Goal: Navigation & Orientation: Find specific page/section

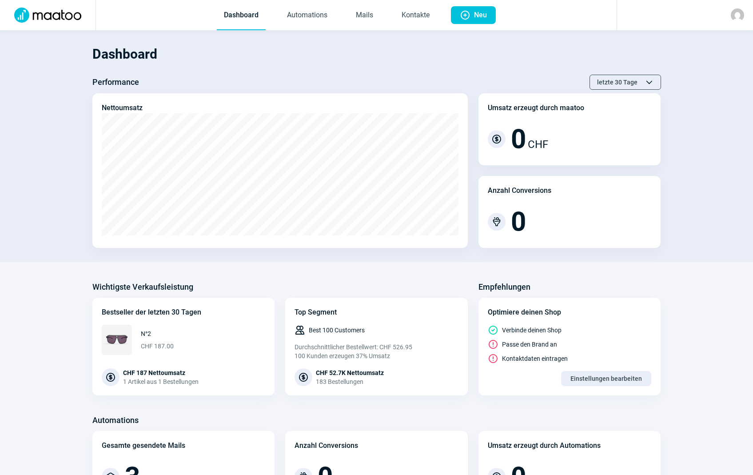
click at [722, 277] on div "Dashboard Performance letzte 30 Tage ChevronUp icon ChevronDown icon Nettoumsat…" at bounding box center [376, 451] width 753 height 843
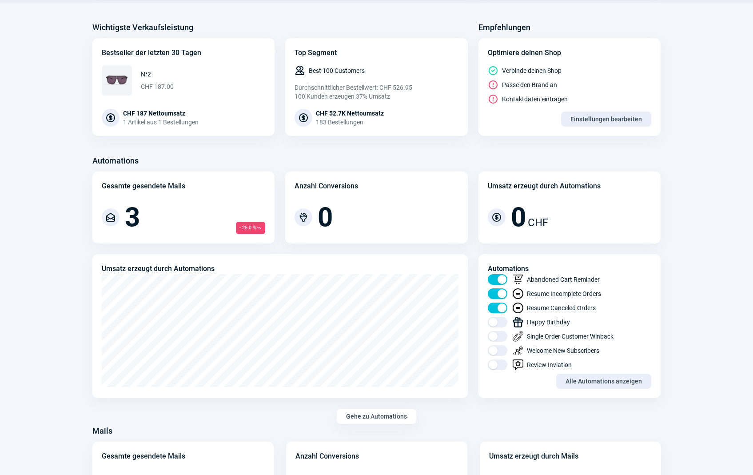
scroll to position [259, 0]
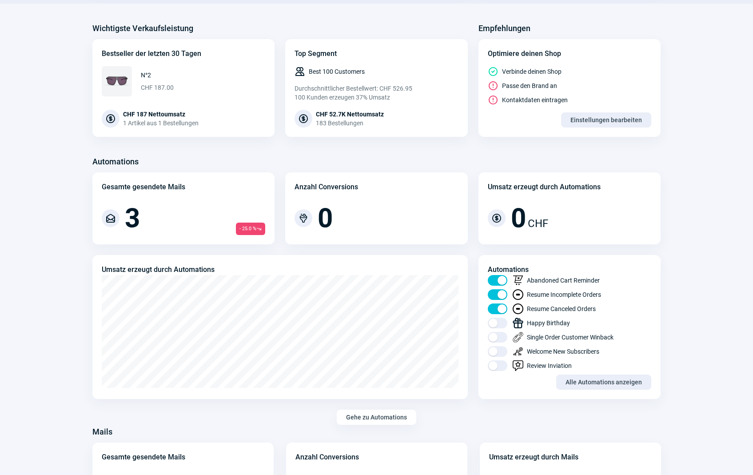
click at [722, 425] on section "Automations Gesamte gesendete Mails MailOpen icon 3 - 25.0 % TrendingDown icon …" at bounding box center [376, 470] width 753 height 90
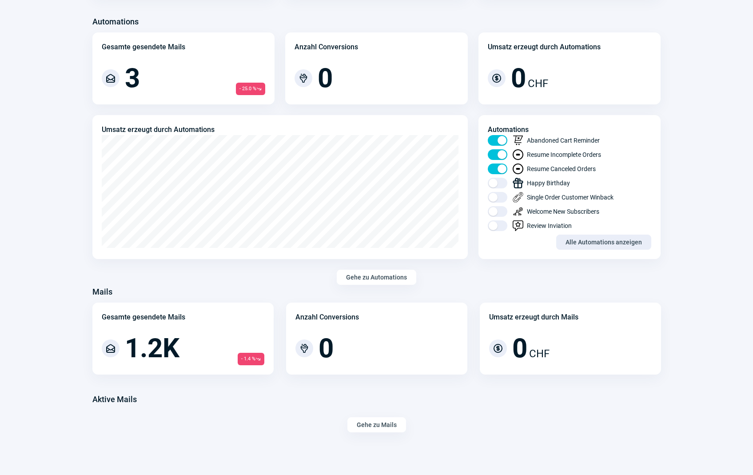
scroll to position [0, 0]
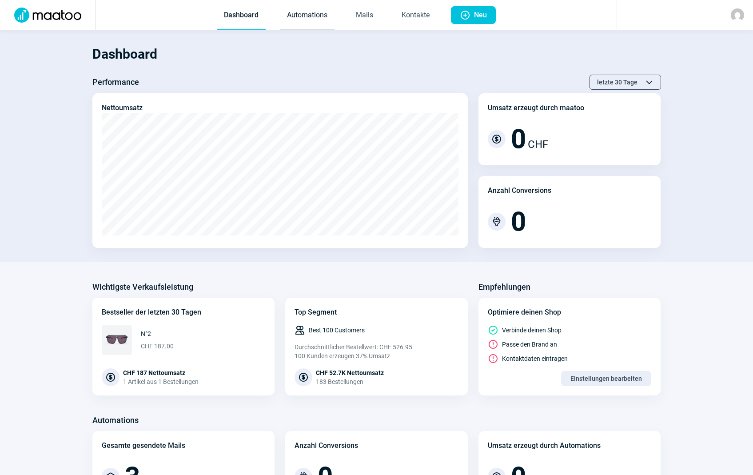
click at [303, 16] on link "Automations" at bounding box center [307, 15] width 55 height 29
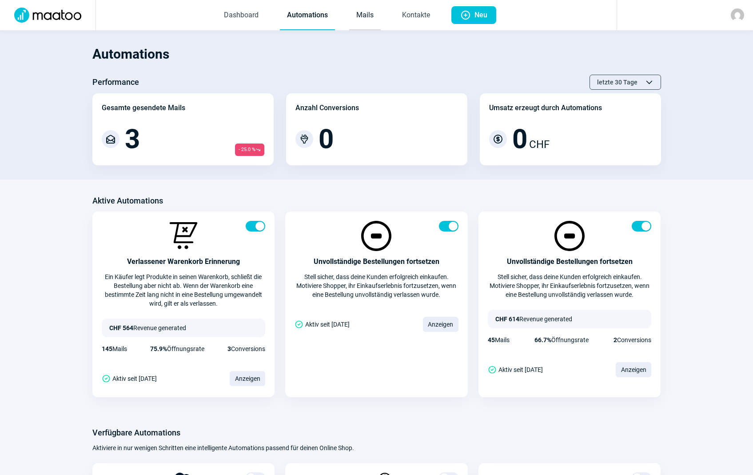
click at [370, 15] on link "Mails" at bounding box center [365, 15] width 32 height 29
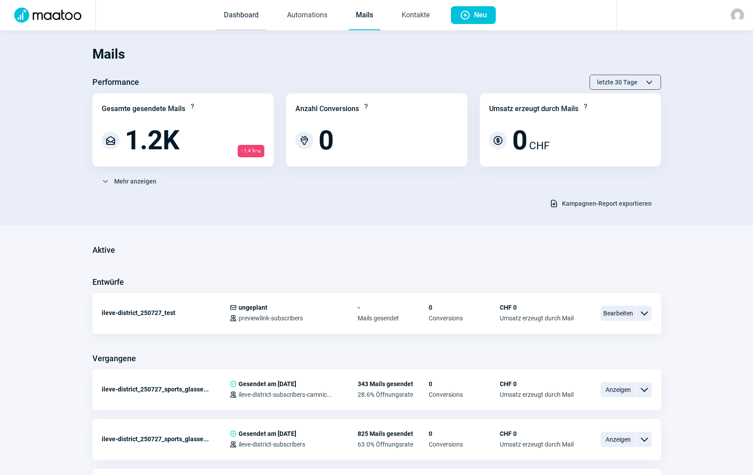
click at [239, 18] on link "Dashboard" at bounding box center [241, 15] width 49 height 29
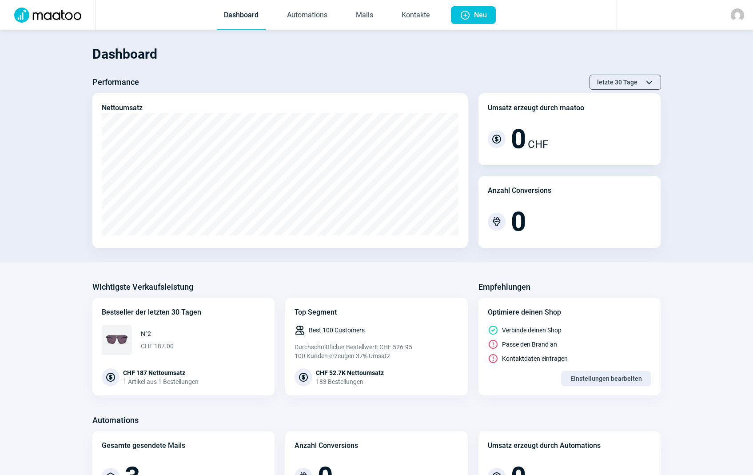
click at [28, 11] on img at bounding box center [48, 15] width 78 height 15
click at [732, 13] on img at bounding box center [737, 14] width 13 height 13
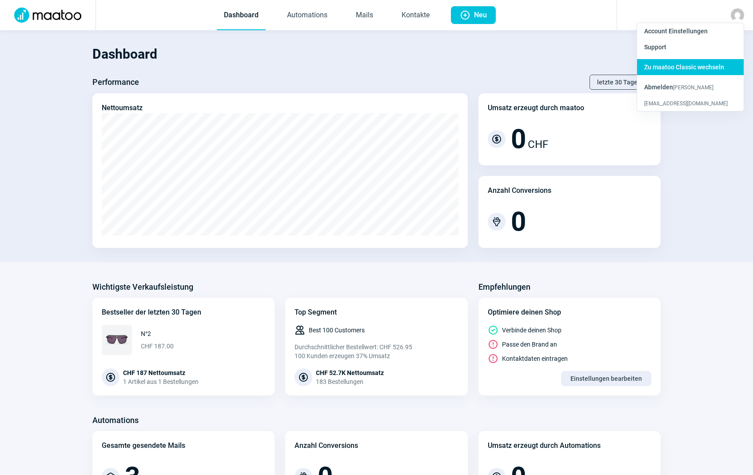
click at [682, 69] on span "Zu maatoo Classic wechseln" at bounding box center [684, 67] width 80 height 7
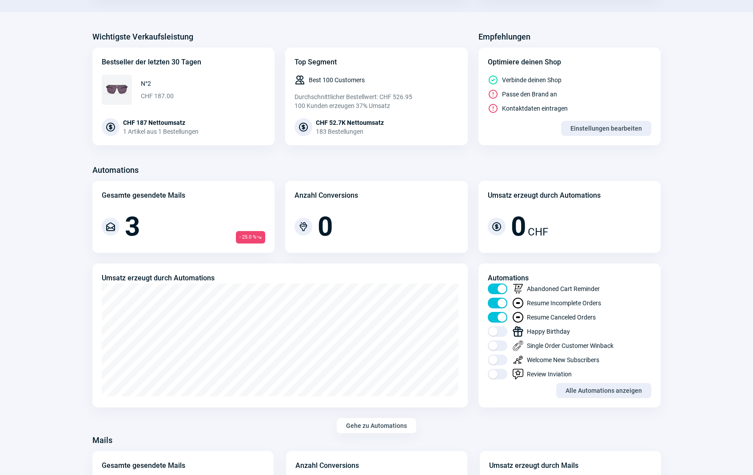
scroll to position [258, 0]
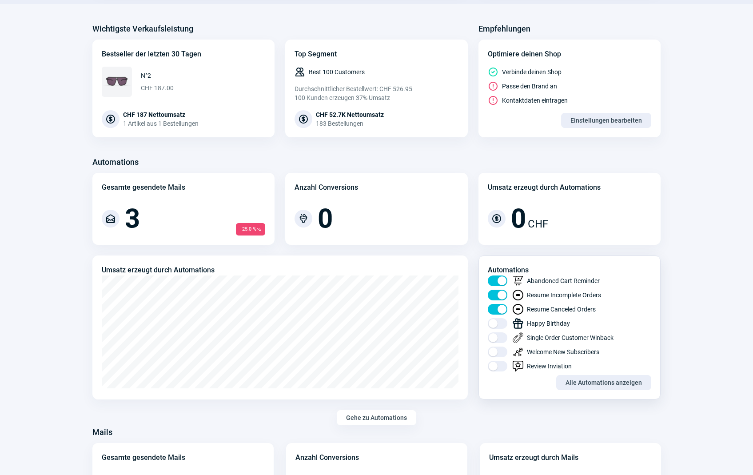
click at [623, 371] on div "Abandoned Cart Reminder Resume Incomplete Orders Resume Canceled Orders Happy B…" at bounding box center [570, 325] width 164 height 100
click at [617, 381] on span "Alle Automations anzeigen" at bounding box center [604, 382] width 76 height 14
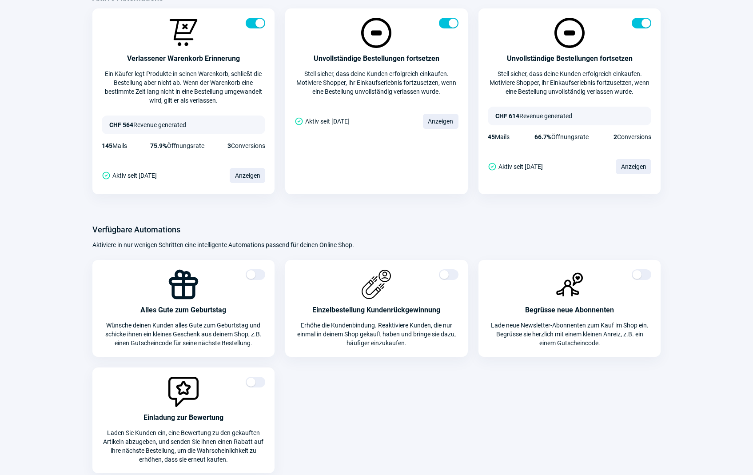
scroll to position [219, 0]
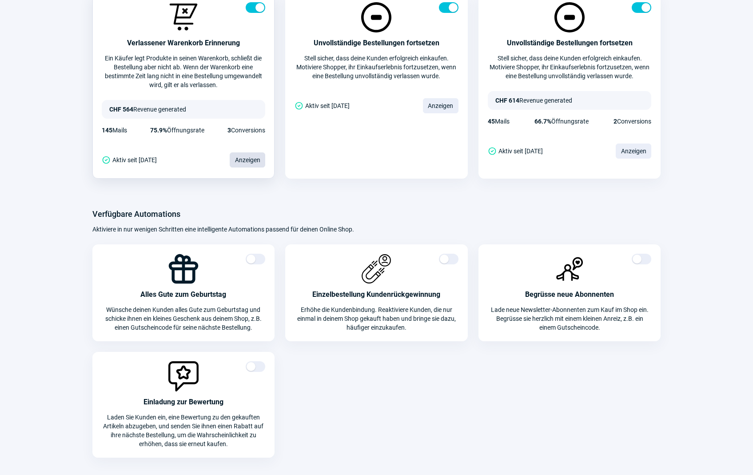
click at [247, 156] on span "Anzeigen" at bounding box center [248, 159] width 36 height 15
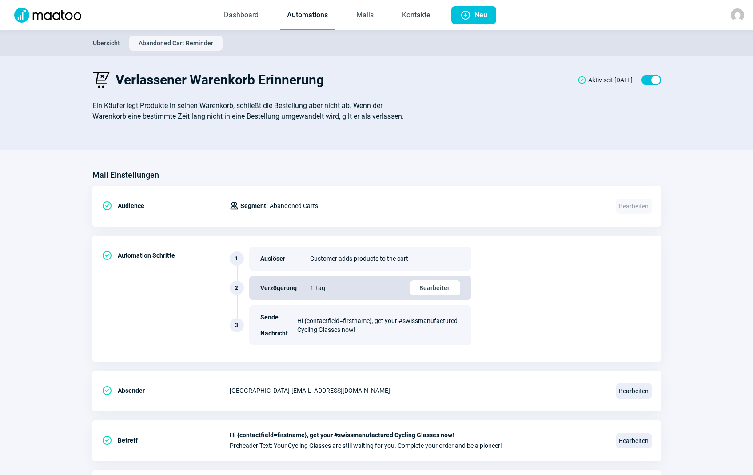
click at [739, 16] on img at bounding box center [737, 14] width 13 height 13
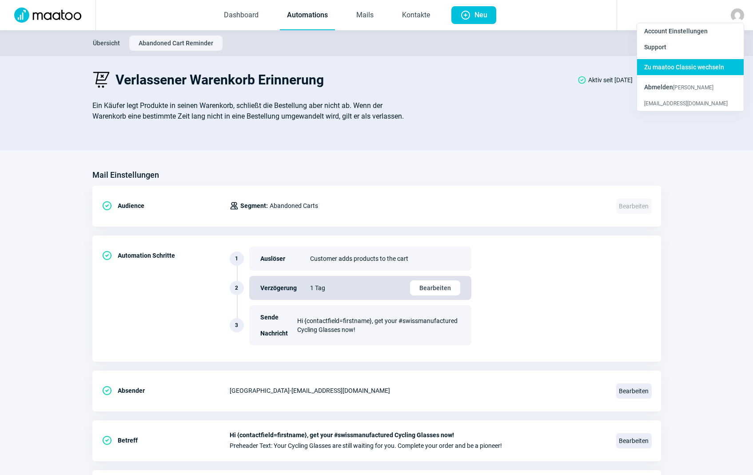
click at [680, 64] on span "Zu maatoo Classic wechseln" at bounding box center [684, 67] width 80 height 7
